Goal: Find specific page/section: Find specific page/section

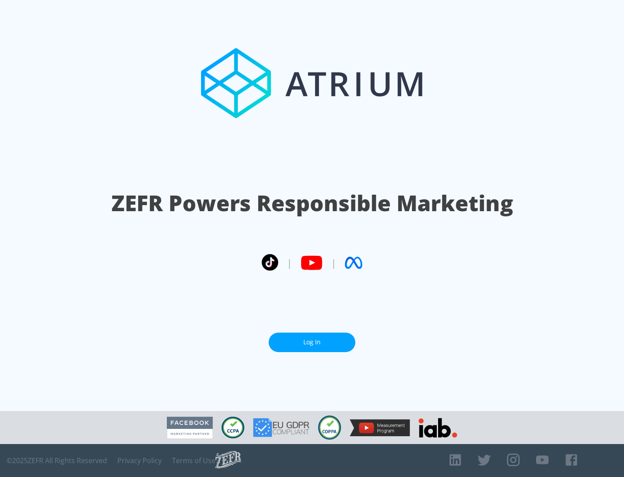
click at [312, 342] on link "Log In" at bounding box center [312, 342] width 87 height 20
